Goal: Check status: Check status

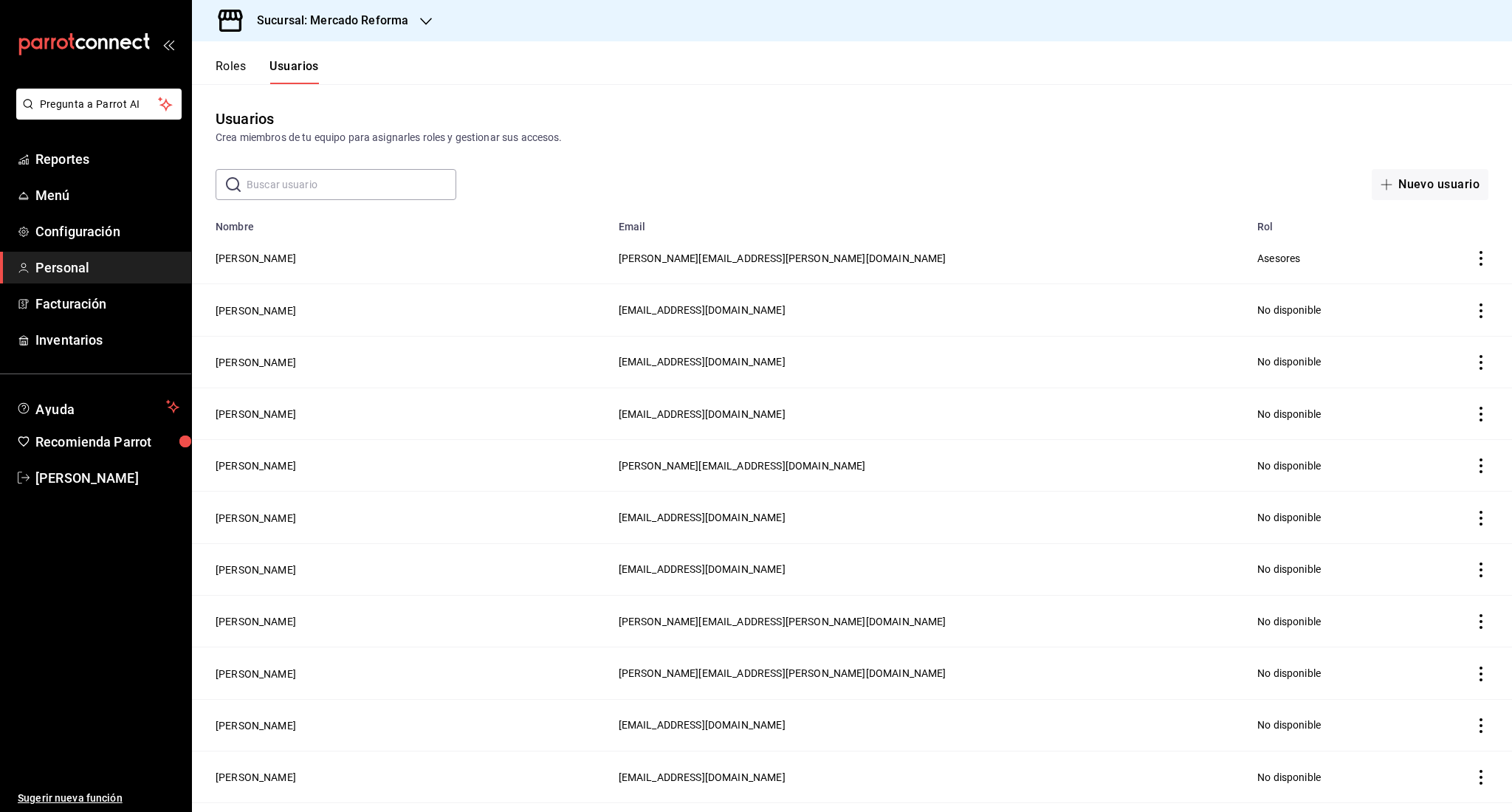
scroll to position [422, 0]
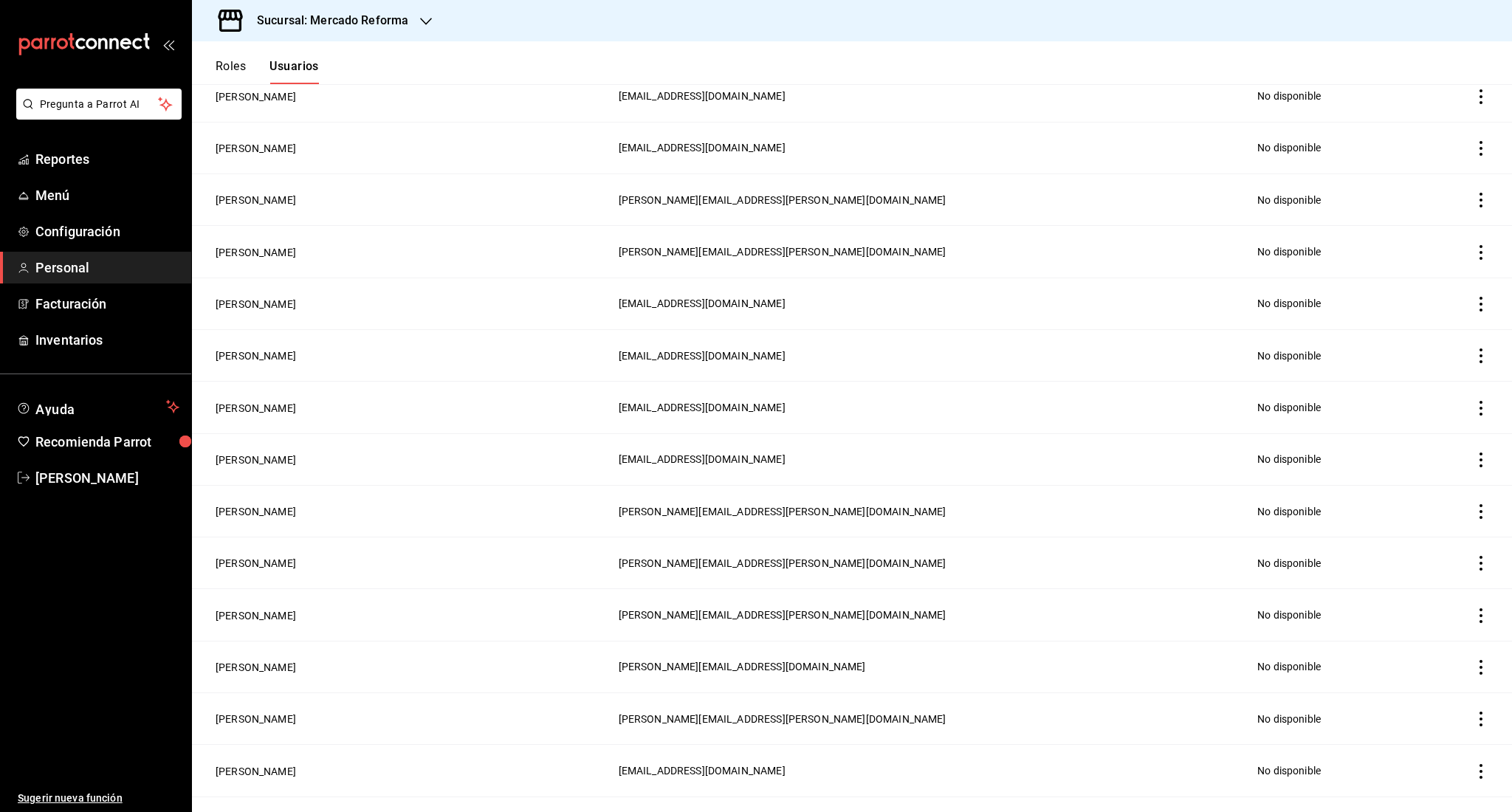
click at [65, 135] on li "Pregunta a Parrot AI" at bounding box center [95, 116] width 180 height 54
click at [64, 149] on span "Reportes" at bounding box center [108, 158] width 144 height 20
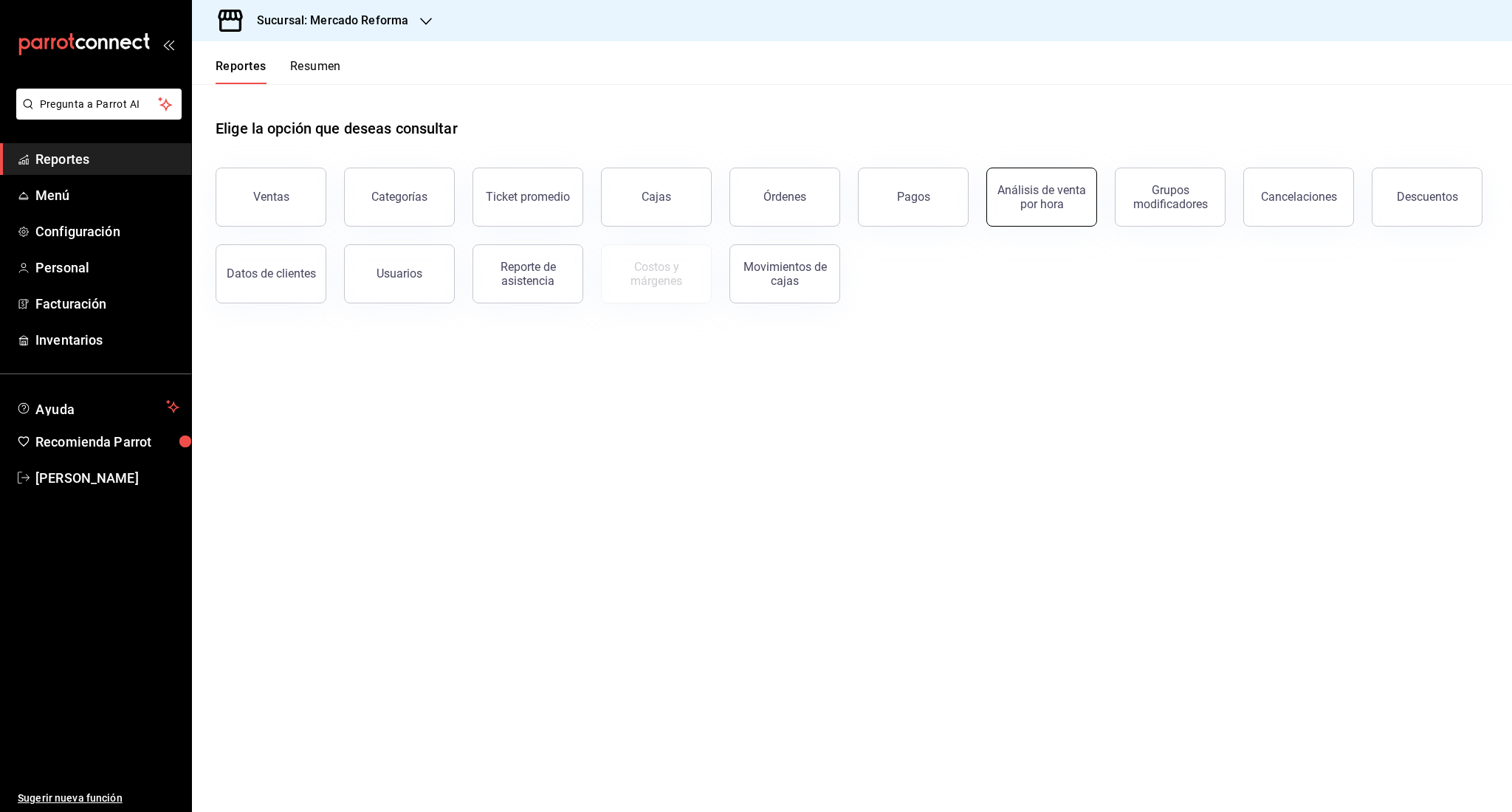
click at [1046, 167] on div "Análisis de venta por hora" at bounding box center [1032, 188] width 128 height 77
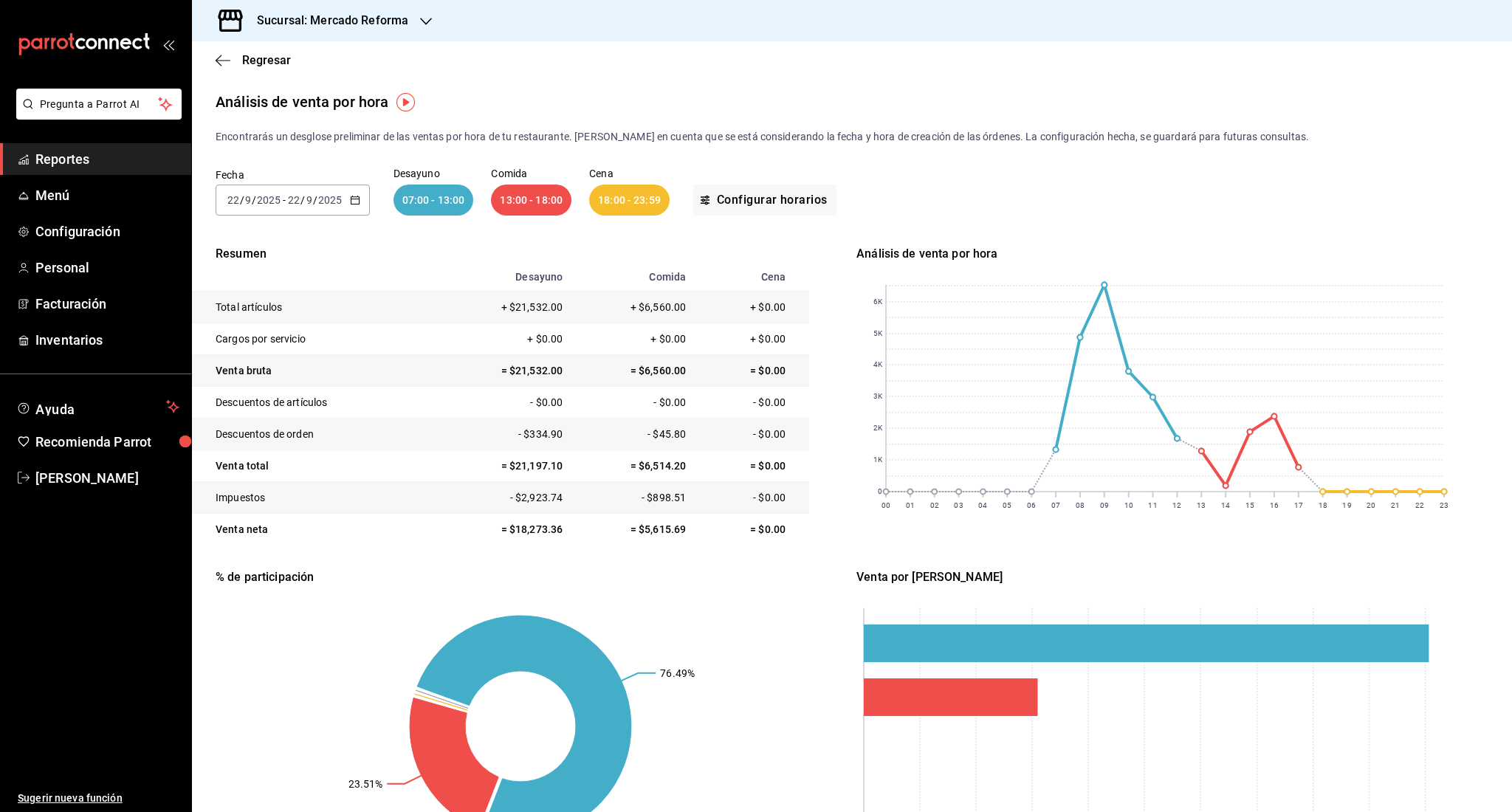
click at [308, 214] on div "[DATE] [DATE] - [DATE] [DATE]" at bounding box center [292, 199] width 154 height 31
click at [293, 404] on span "Rango de fechas" at bounding box center [285, 411] width 114 height 16
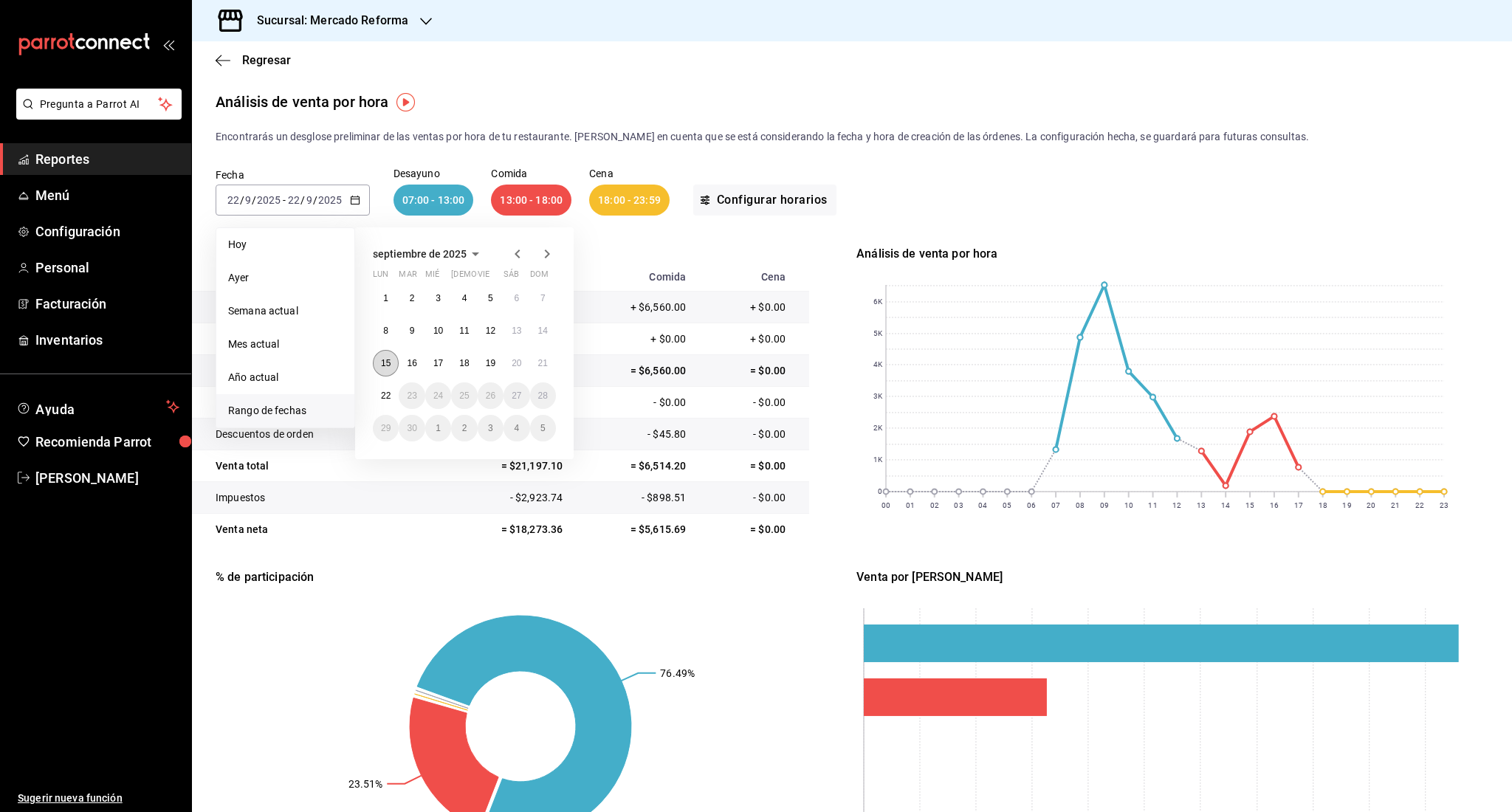
click at [386, 357] on button "15" at bounding box center [386, 363] width 26 height 26
click at [539, 370] on button "21" at bounding box center [544, 363] width 26 height 26
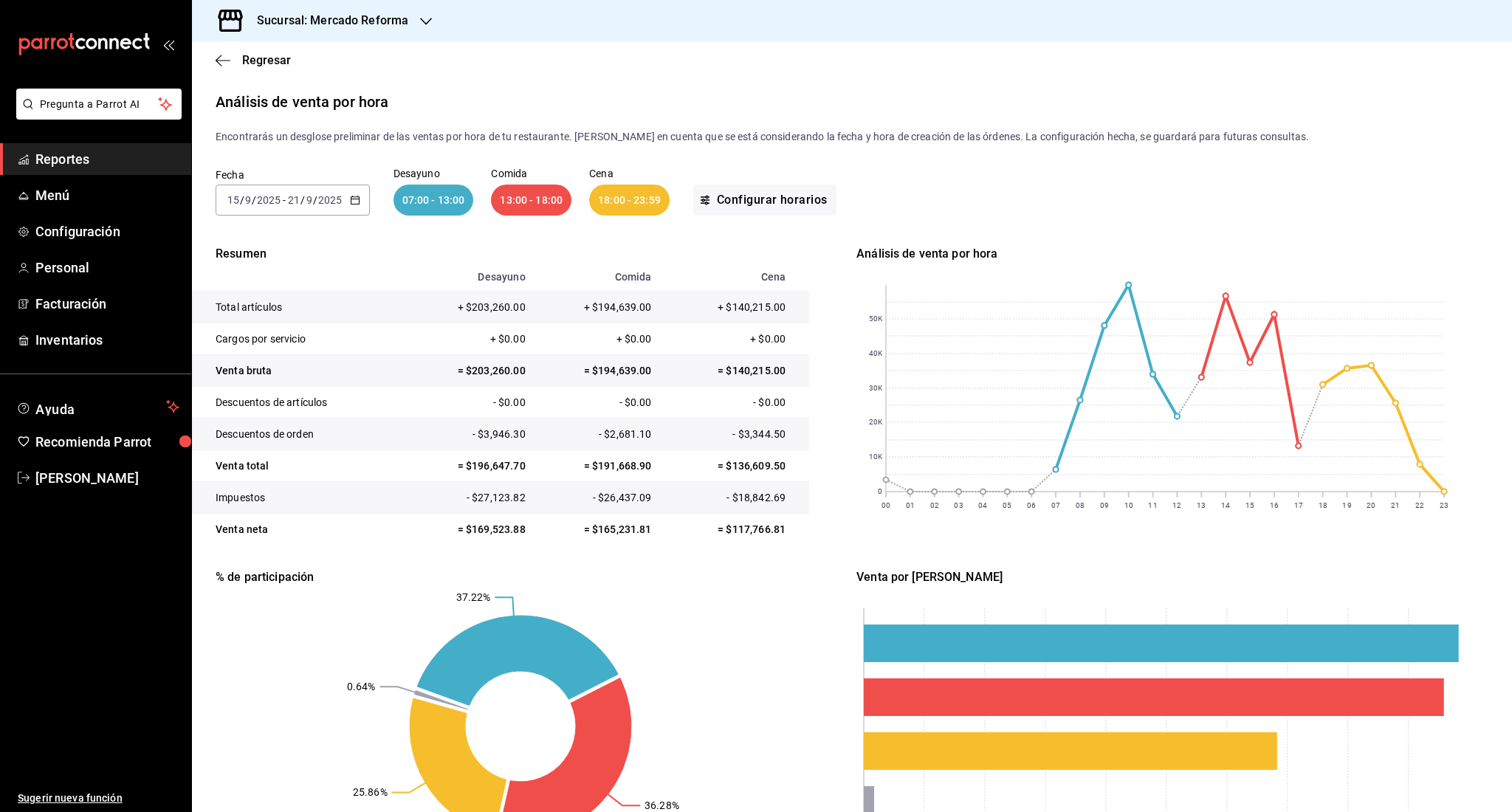
scroll to position [101, 0]
